Goal: Information Seeking & Learning: Learn about a topic

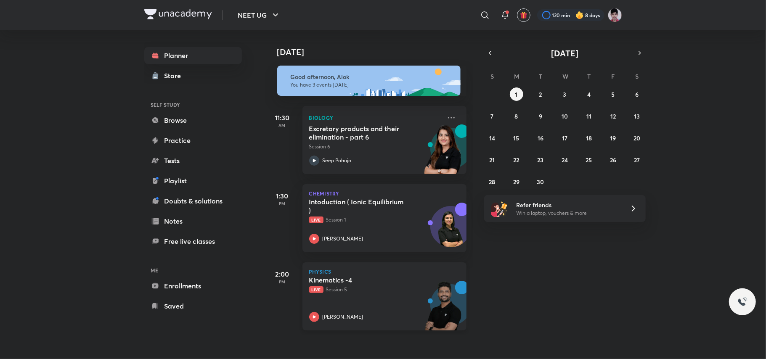
click at [351, 312] on div "[PERSON_NAME]" at bounding box center [375, 317] width 132 height 10
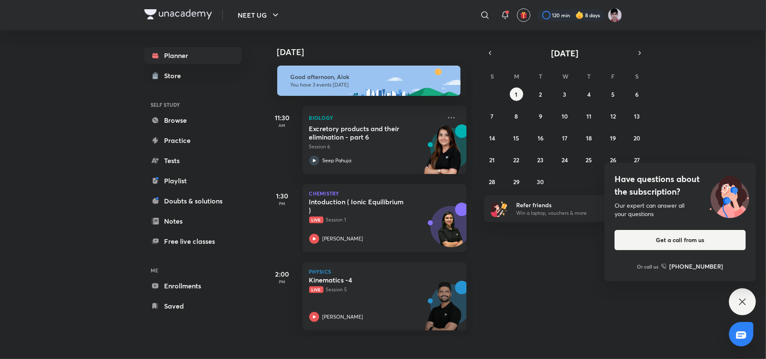
click at [349, 224] on div "Intoduction ( Ionic Equilibrium ) Live Session 1 Anushka Choudhary" at bounding box center [375, 221] width 132 height 46
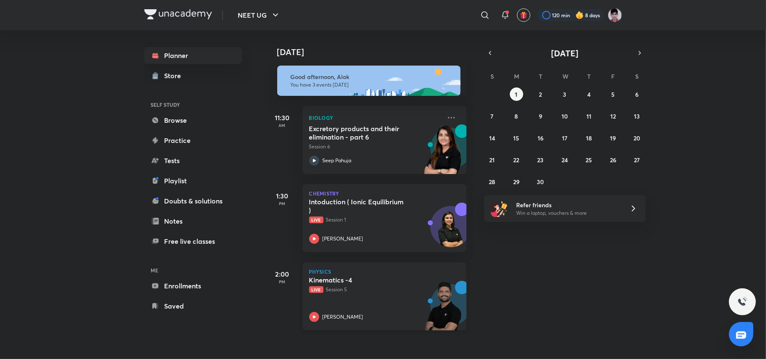
click at [401, 289] on p "Live Session 5" at bounding box center [375, 290] width 132 height 8
